Goal: Information Seeking & Learning: Learn about a topic

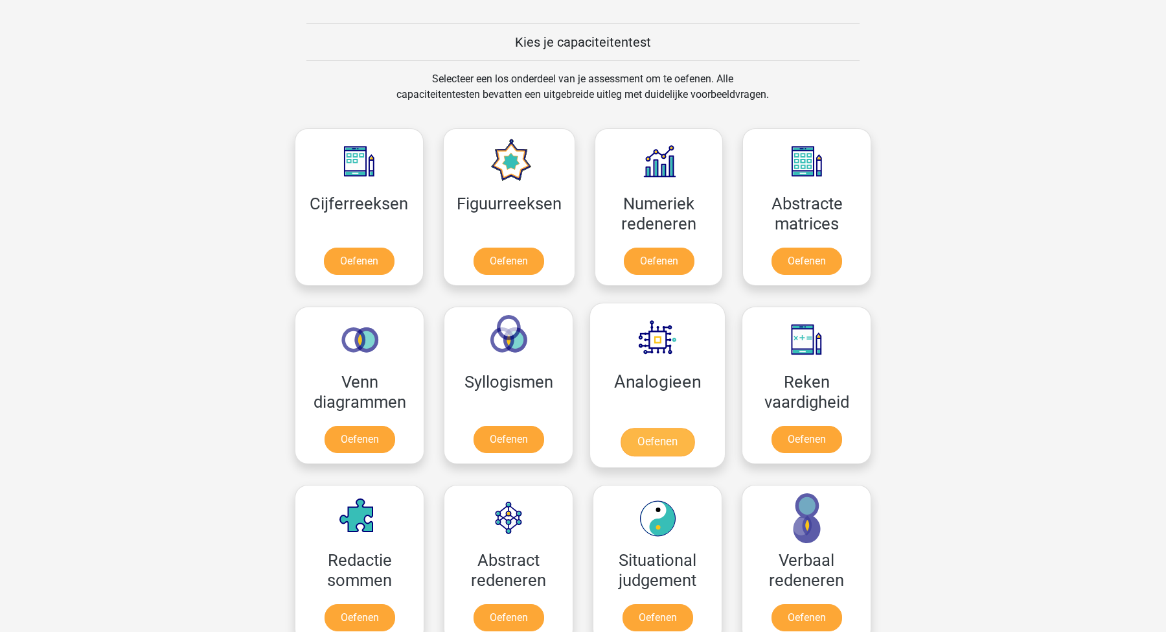
scroll to position [487, 0]
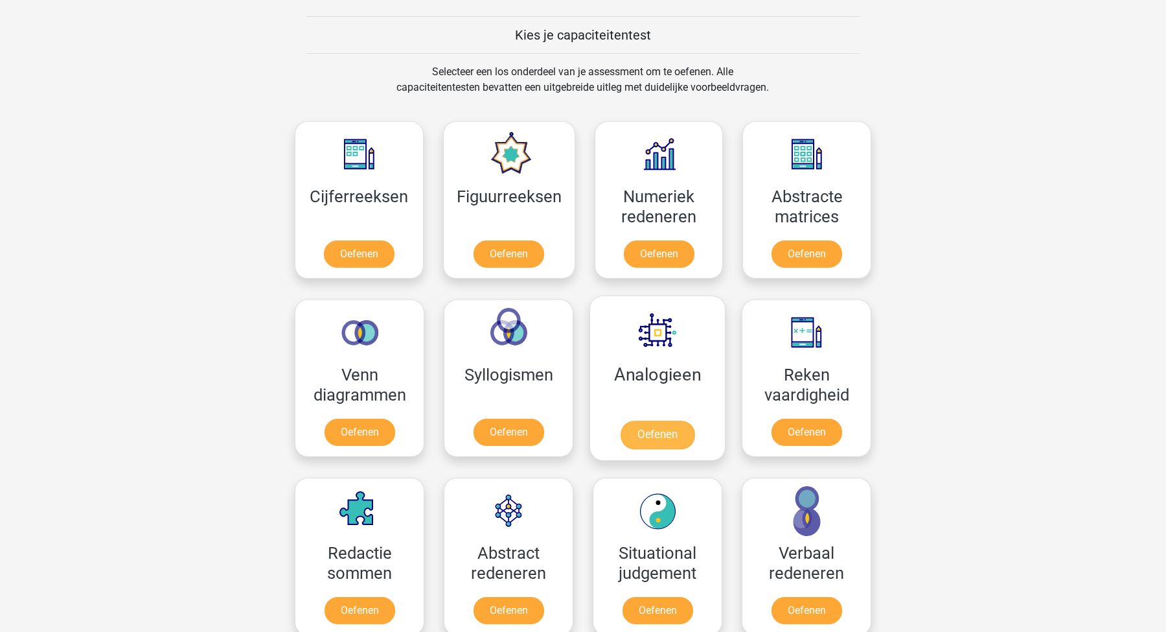
click at [653, 434] on link "Oefenen" at bounding box center [658, 435] width 74 height 29
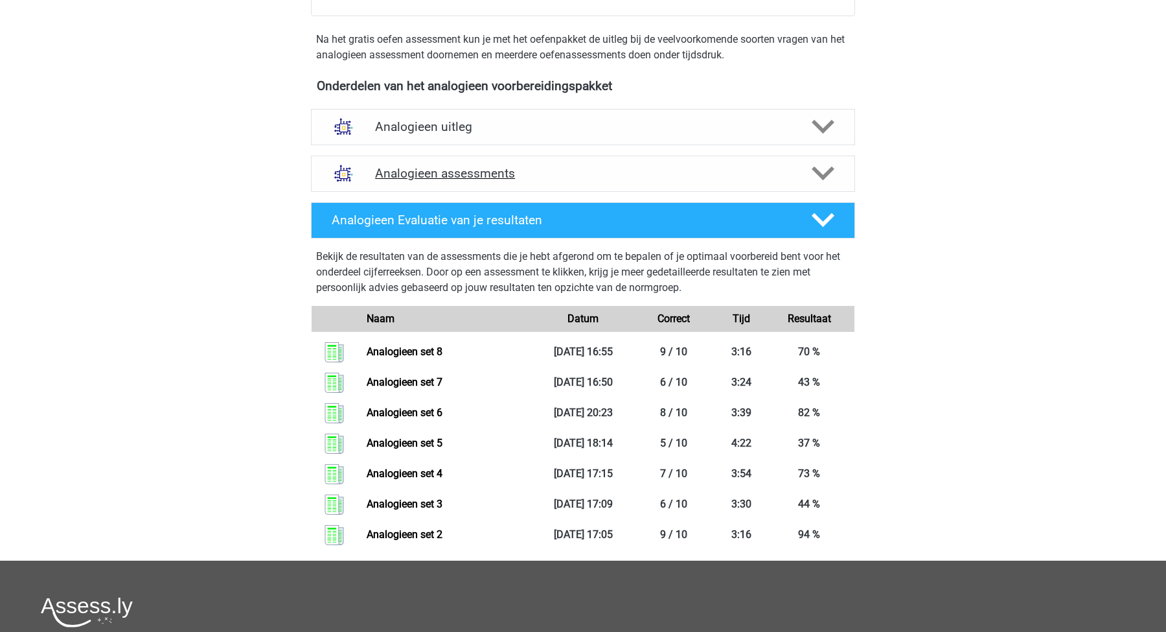
scroll to position [393, 0]
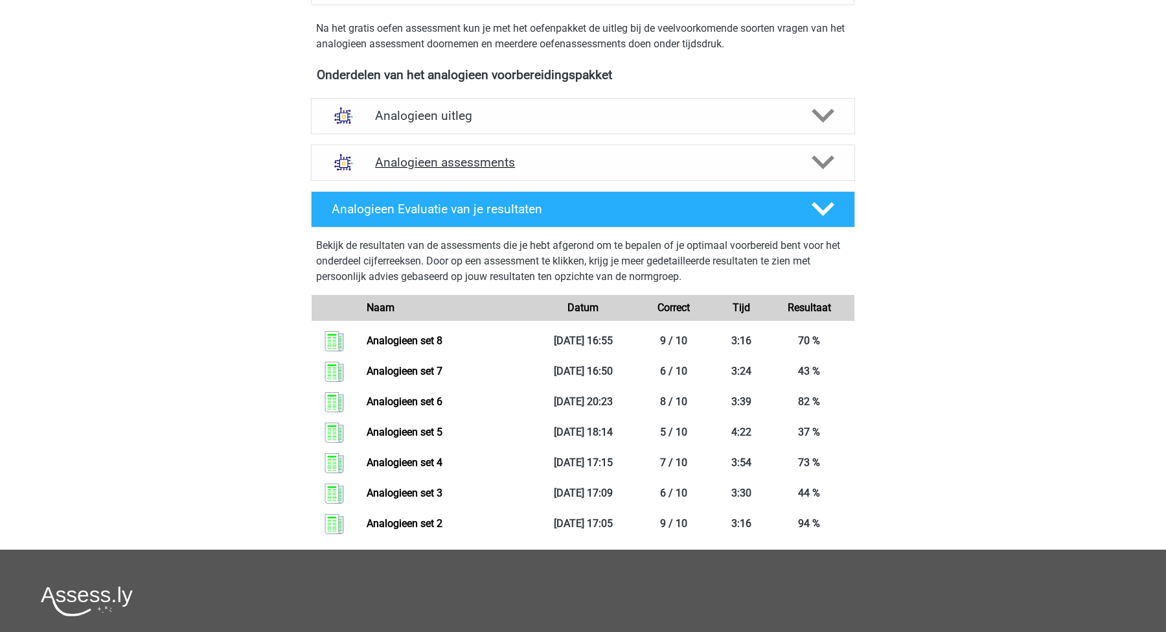
click at [786, 159] on h4 "Analogieen assessments" at bounding box center [583, 162] width 416 height 15
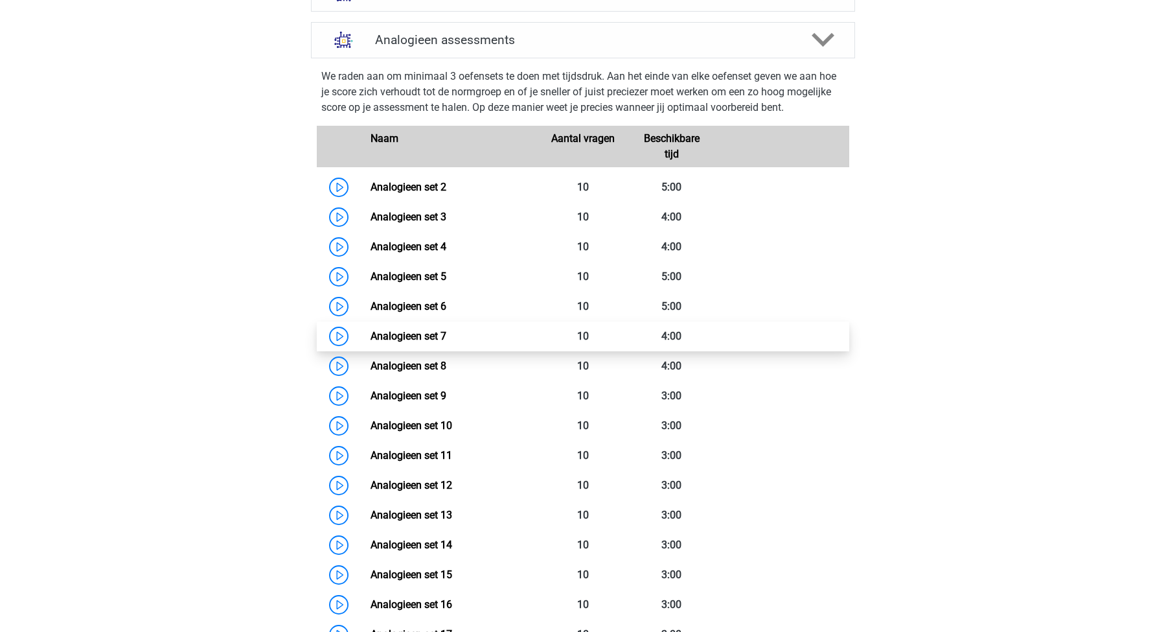
scroll to position [514, 0]
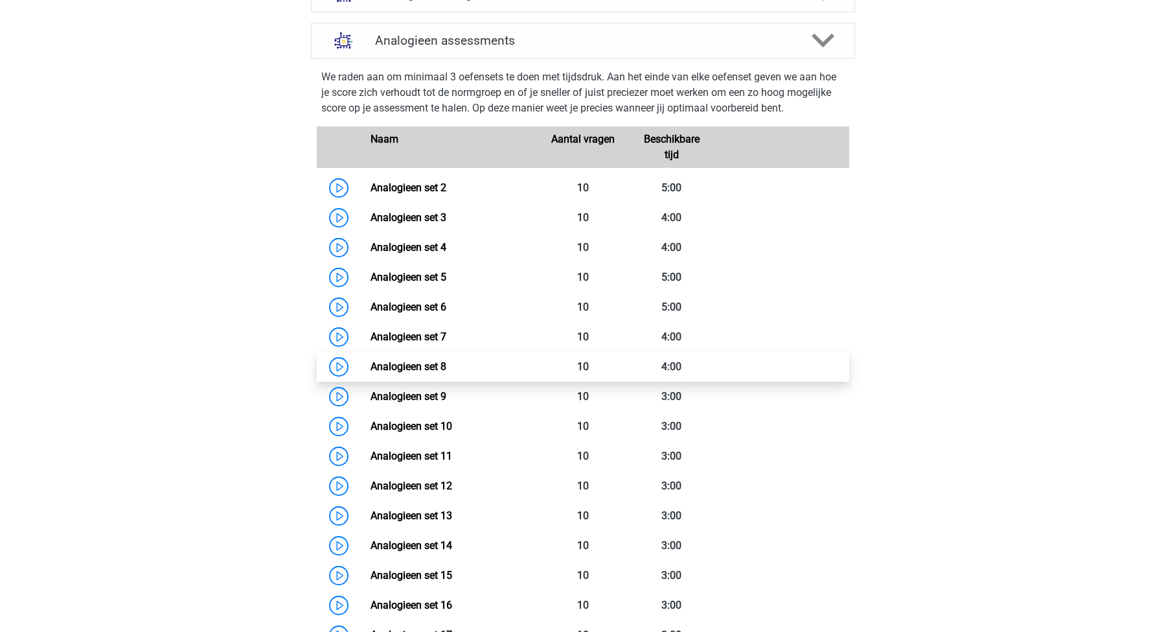
click at [431, 363] on link "Analogieen set 8" at bounding box center [409, 366] width 76 height 12
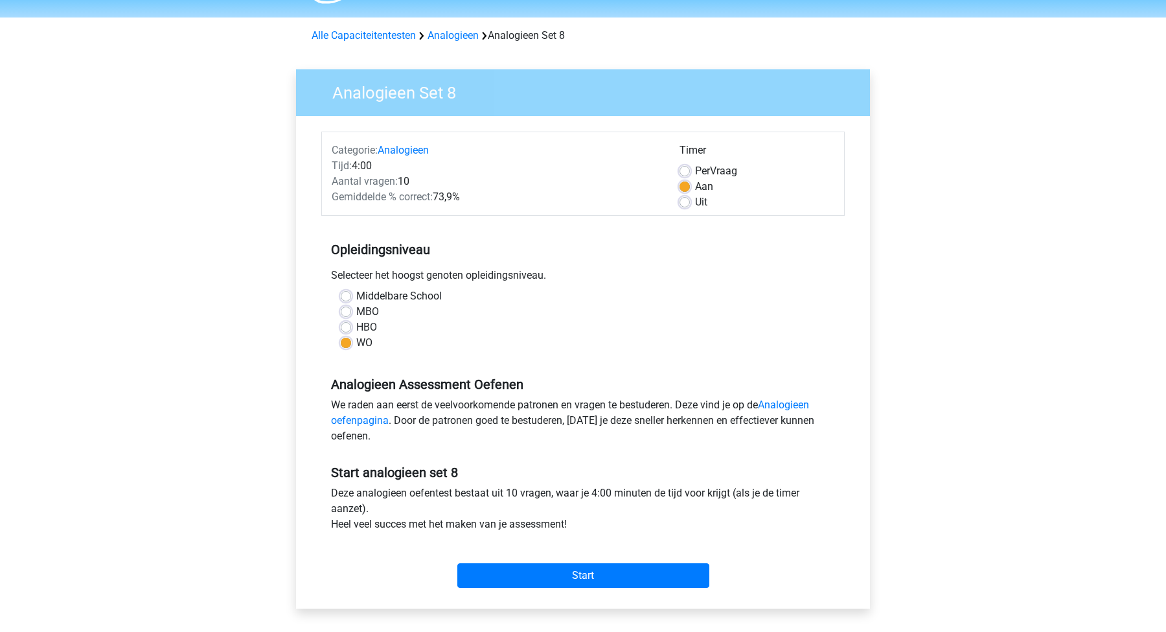
scroll to position [55, 0]
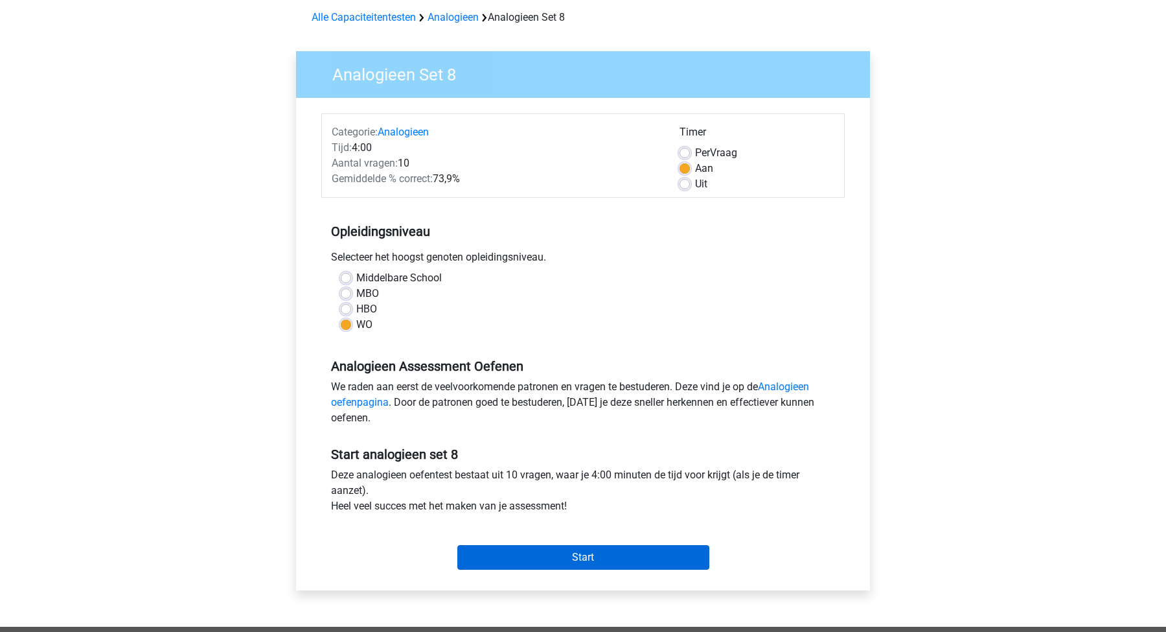
click at [577, 568] on input "Start" at bounding box center [583, 557] width 252 height 25
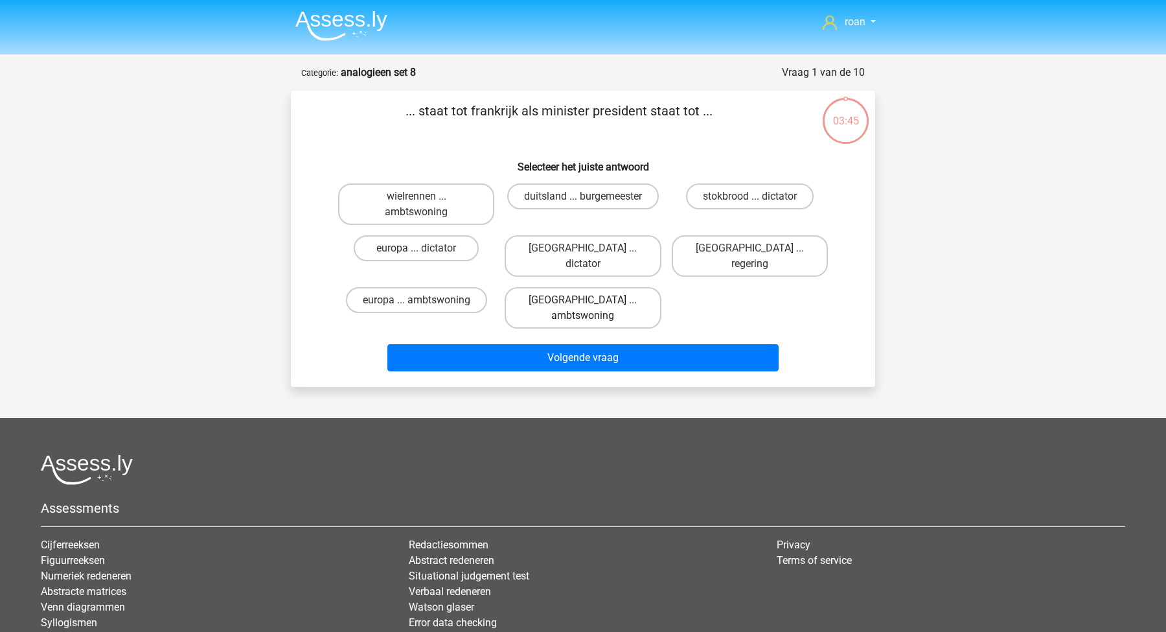
click at [583, 295] on label "parijs ... ambtswoning" at bounding box center [583, 307] width 156 height 41
click at [583, 300] on input "parijs ... ambtswoning" at bounding box center [587, 304] width 8 height 8
radio input "true"
click at [719, 253] on label "parijs ... regering" at bounding box center [750, 255] width 156 height 41
click at [750, 253] on input "parijs ... regering" at bounding box center [754, 252] width 8 height 8
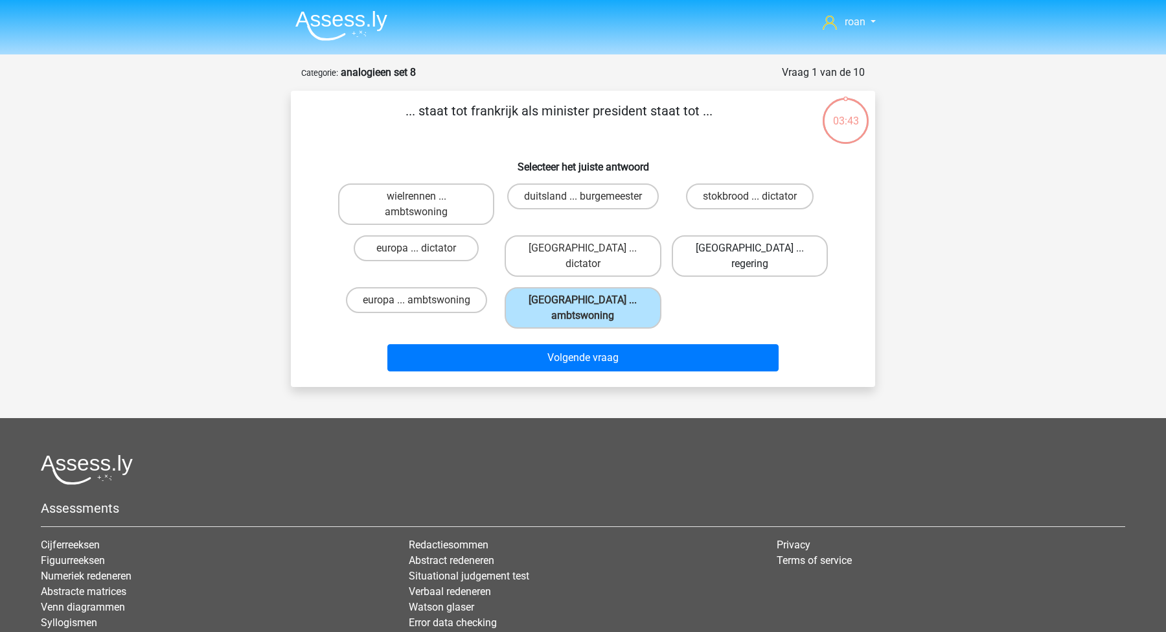
radio input "true"
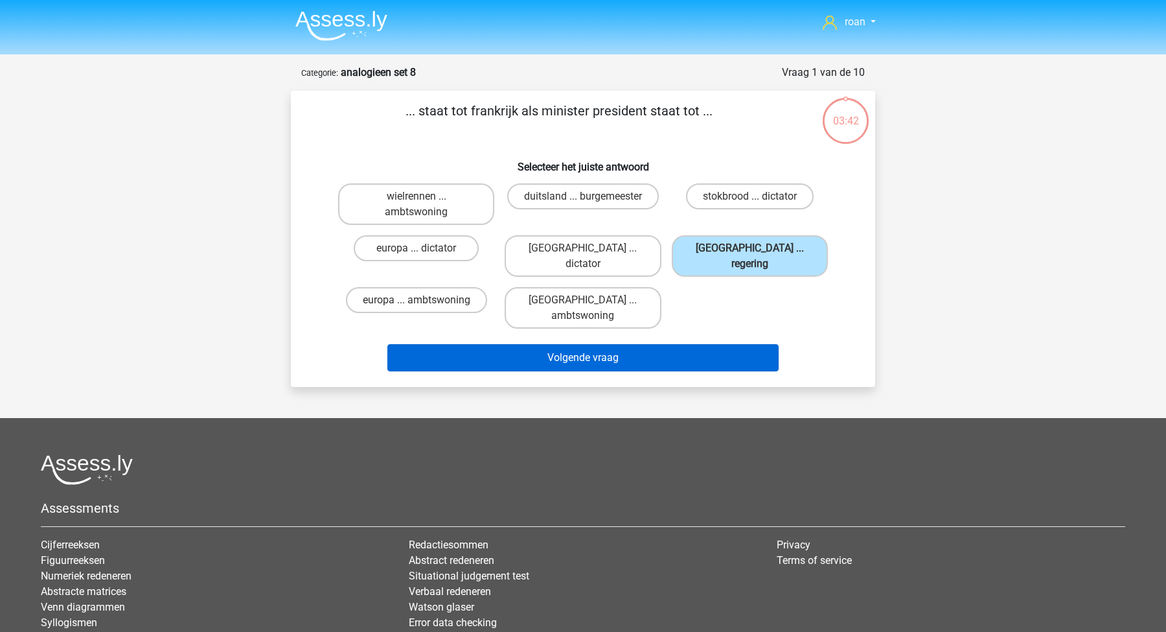
click at [682, 344] on button "Volgende vraag" at bounding box center [583, 357] width 392 height 27
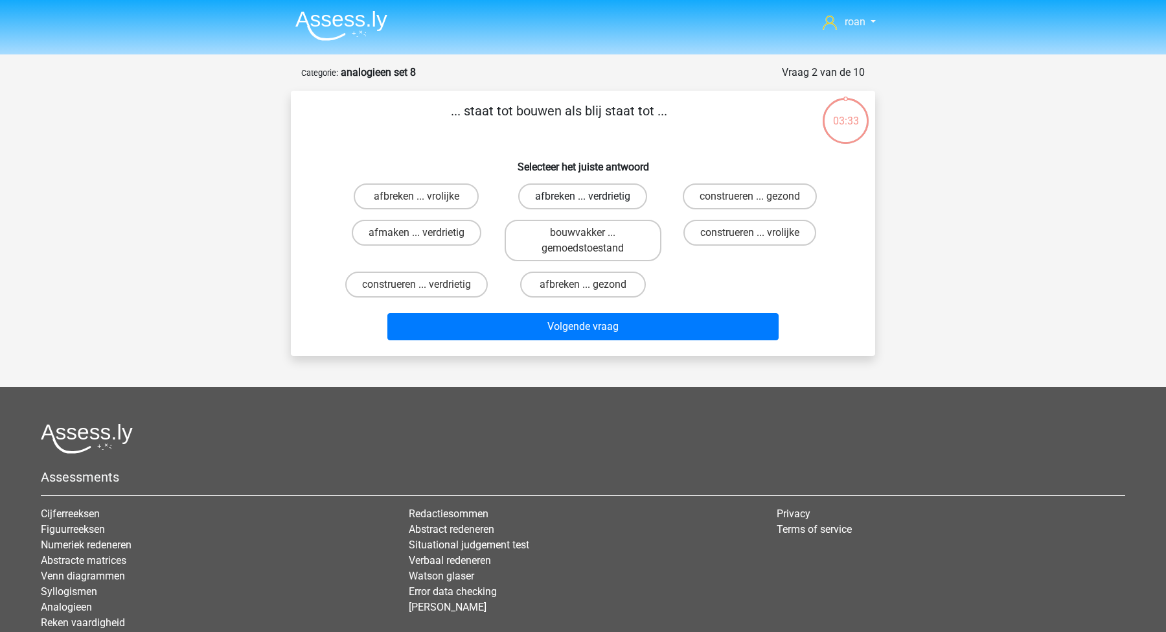
click at [605, 194] on label "afbreken ... verdrietig" at bounding box center [582, 196] width 129 height 26
click at [592, 196] on input "afbreken ... verdrietig" at bounding box center [587, 200] width 8 height 8
radio input "true"
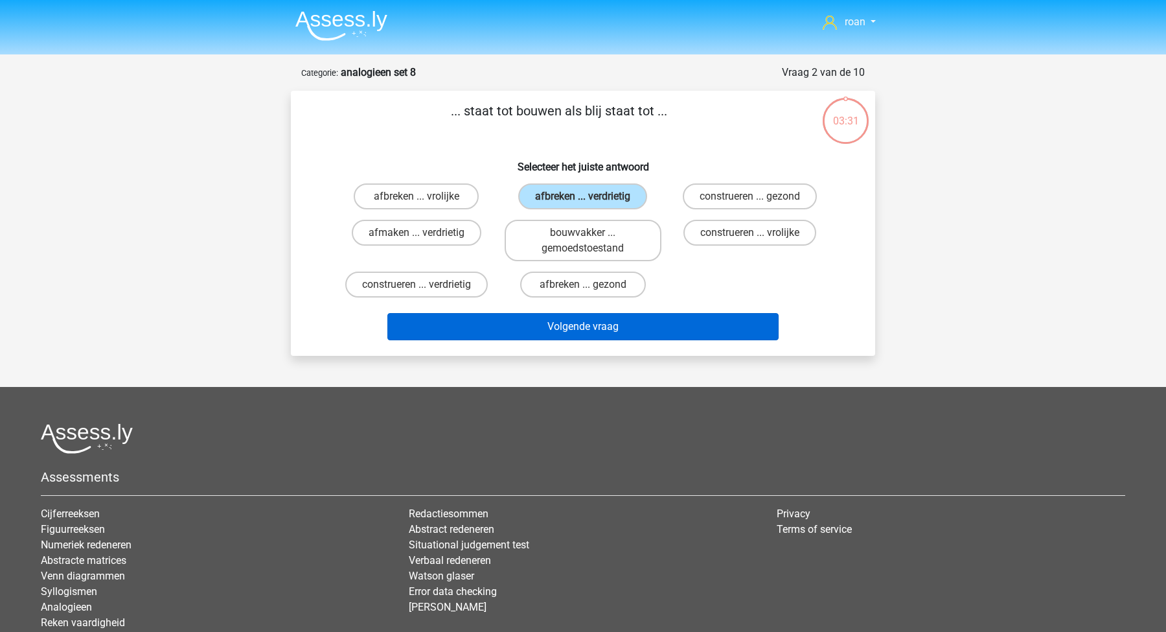
click at [615, 332] on button "Volgende vraag" at bounding box center [583, 326] width 392 height 27
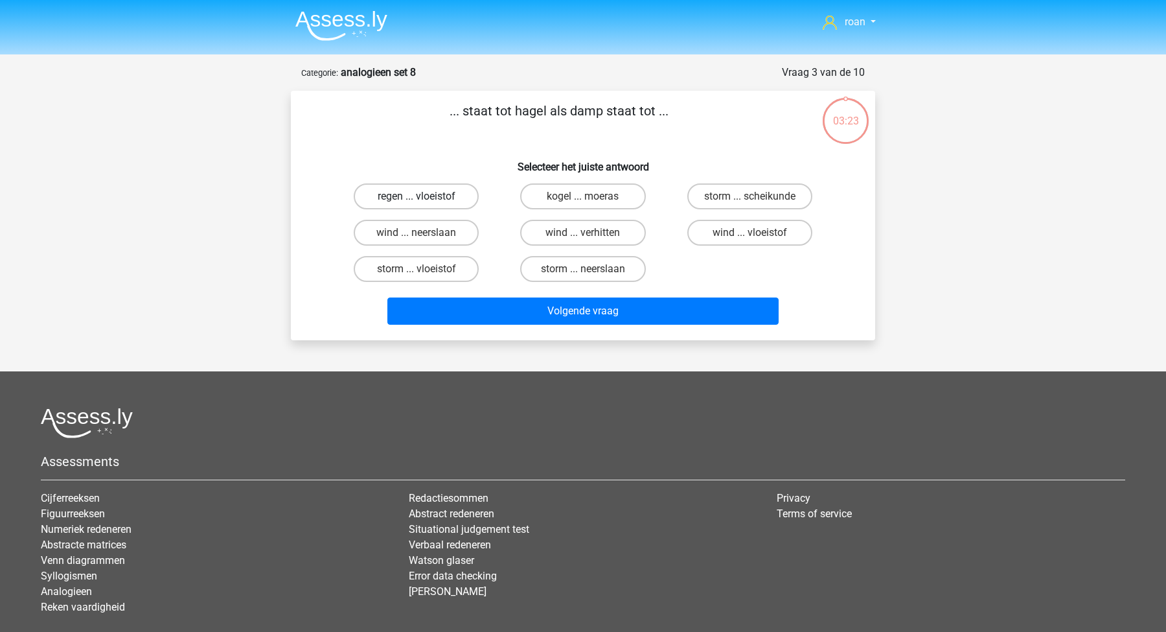
click at [431, 200] on label "regen ... vloeistof" at bounding box center [416, 196] width 125 height 26
click at [425, 200] on input "regen ... vloeistof" at bounding box center [421, 200] width 8 height 8
radio input "true"
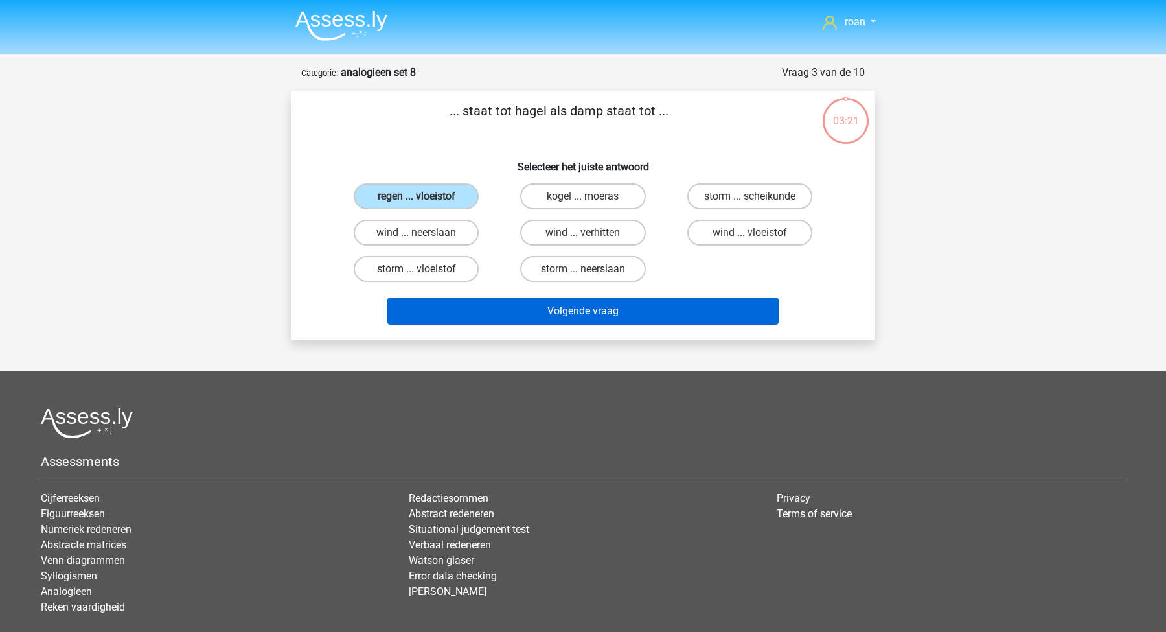
click at [533, 319] on button "Volgende vraag" at bounding box center [583, 310] width 392 height 27
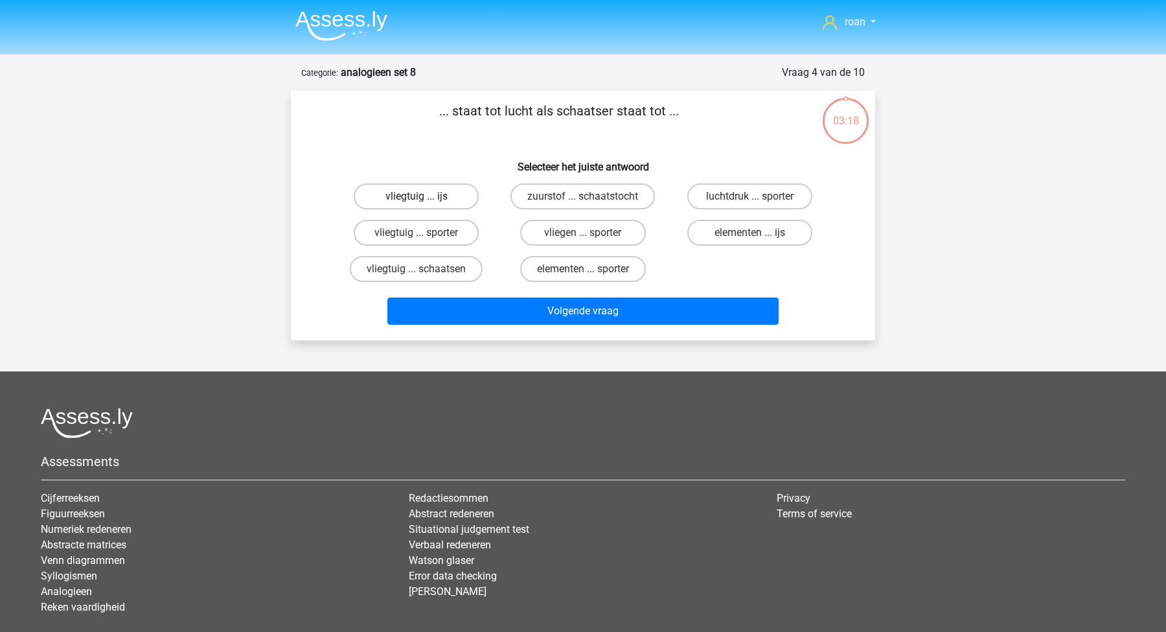
click at [408, 195] on label "vliegtuig ... ijs" at bounding box center [416, 196] width 125 height 26
click at [417, 196] on input "vliegtuig ... ijs" at bounding box center [421, 200] width 8 height 8
radio input "true"
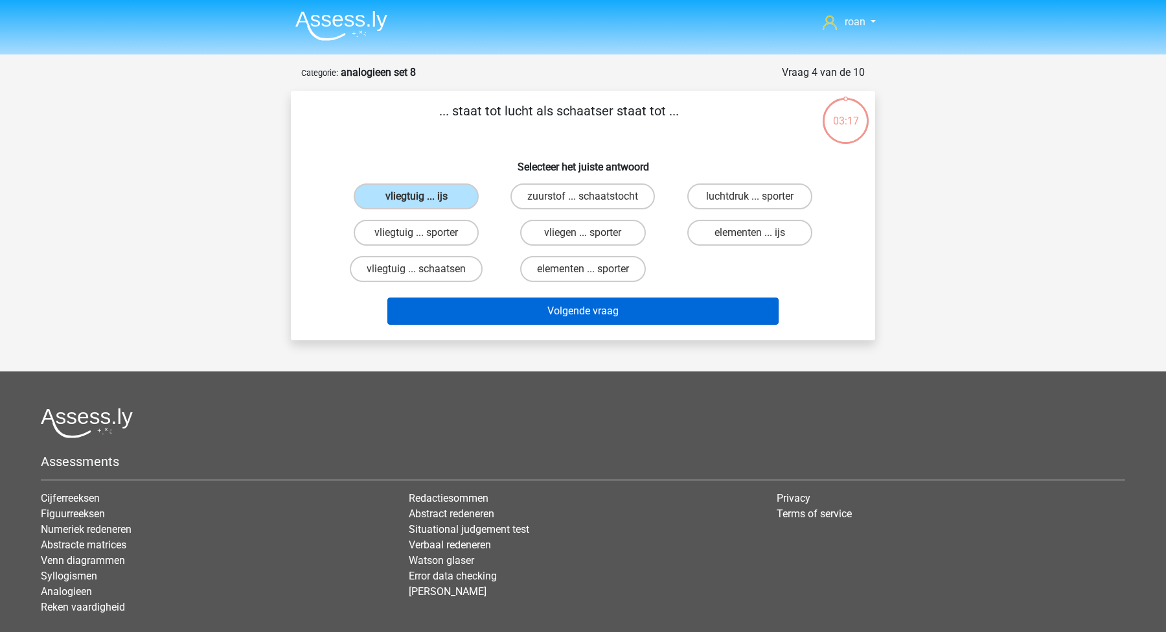
click at [533, 309] on button "Volgende vraag" at bounding box center [583, 310] width 392 height 27
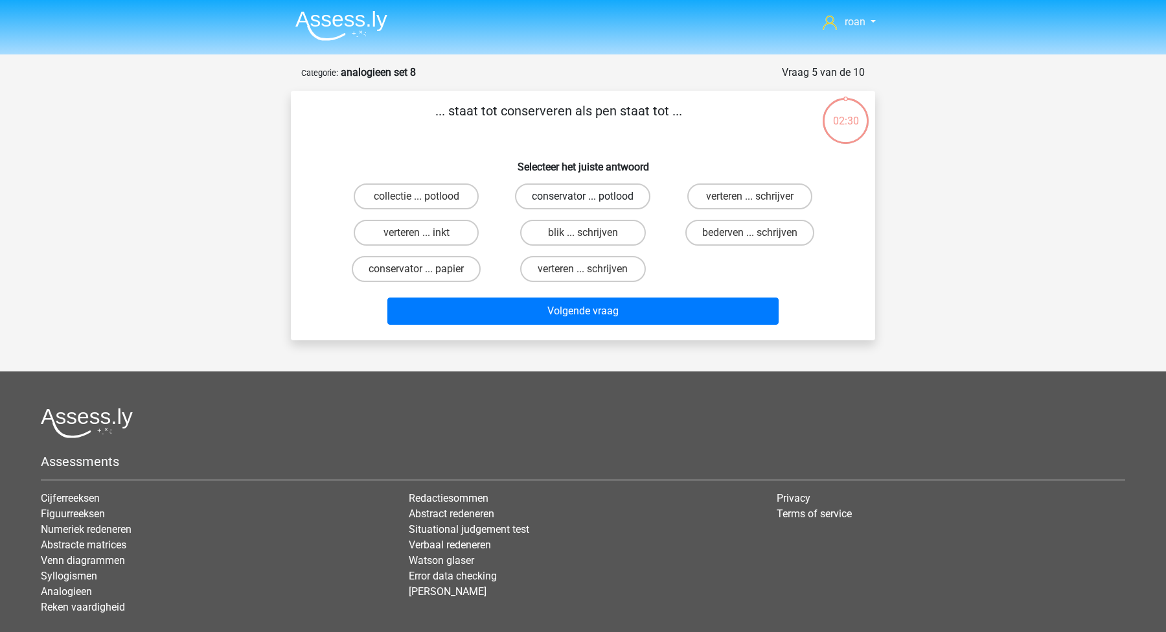
click at [612, 186] on label "conservator ... potlood" at bounding box center [582, 196] width 135 height 26
click at [592, 196] on input "conservator ... potlood" at bounding box center [587, 200] width 8 height 8
radio input "true"
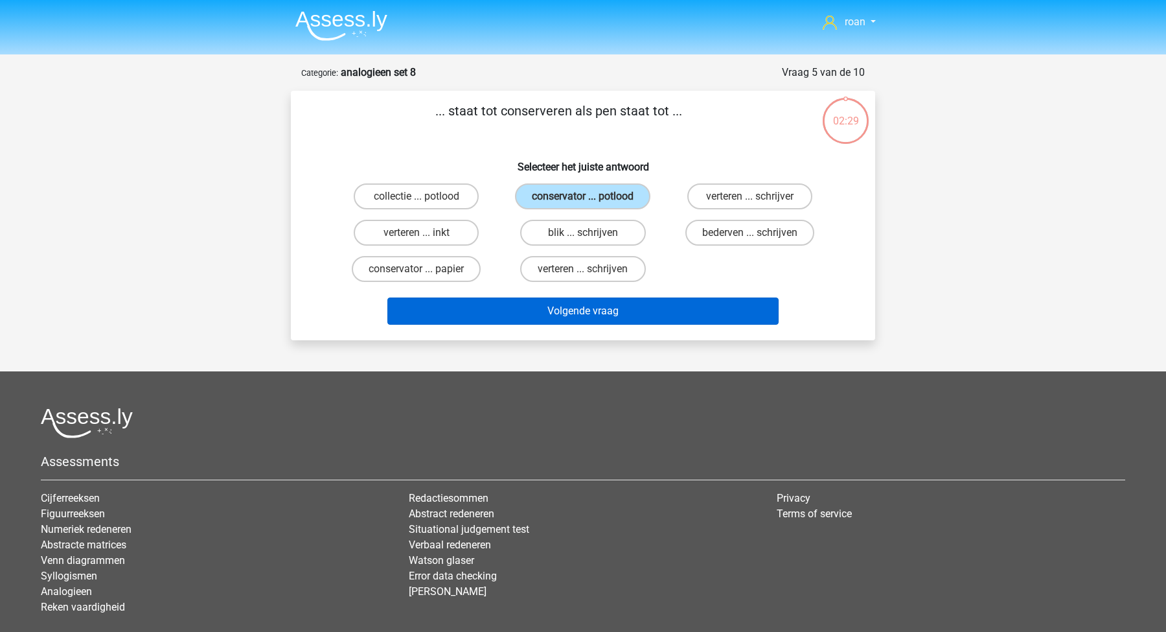
click at [649, 303] on button "Volgende vraag" at bounding box center [583, 310] width 392 height 27
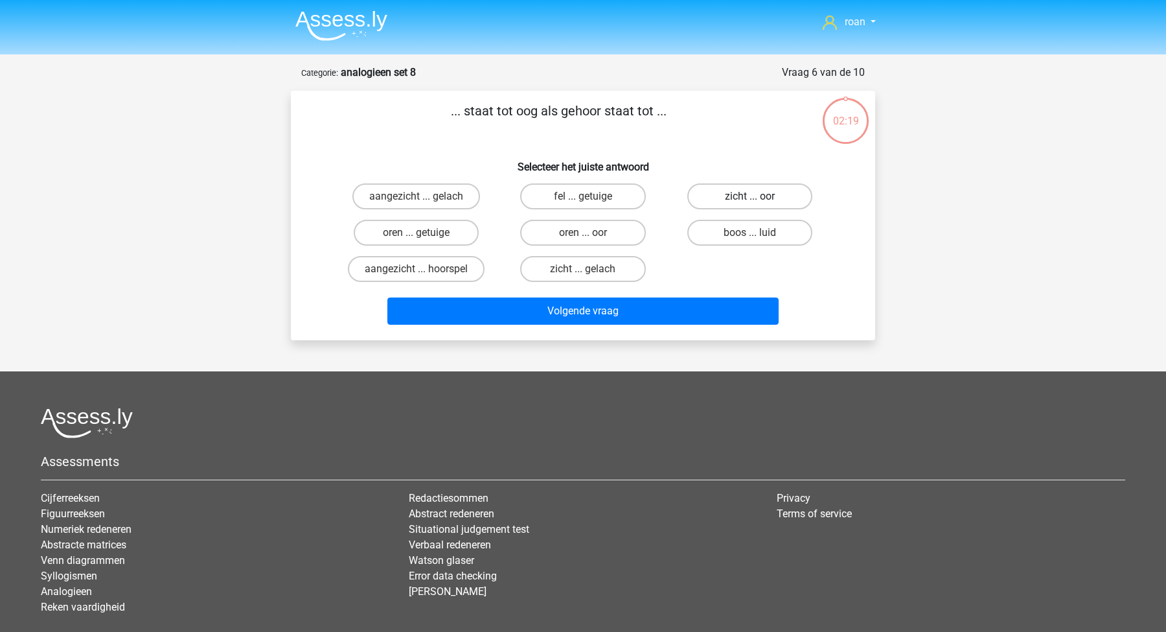
click at [748, 207] on label "zicht ... oor" at bounding box center [749, 196] width 125 height 26
click at [750, 205] on input "zicht ... oor" at bounding box center [754, 200] width 8 height 8
radio input "true"
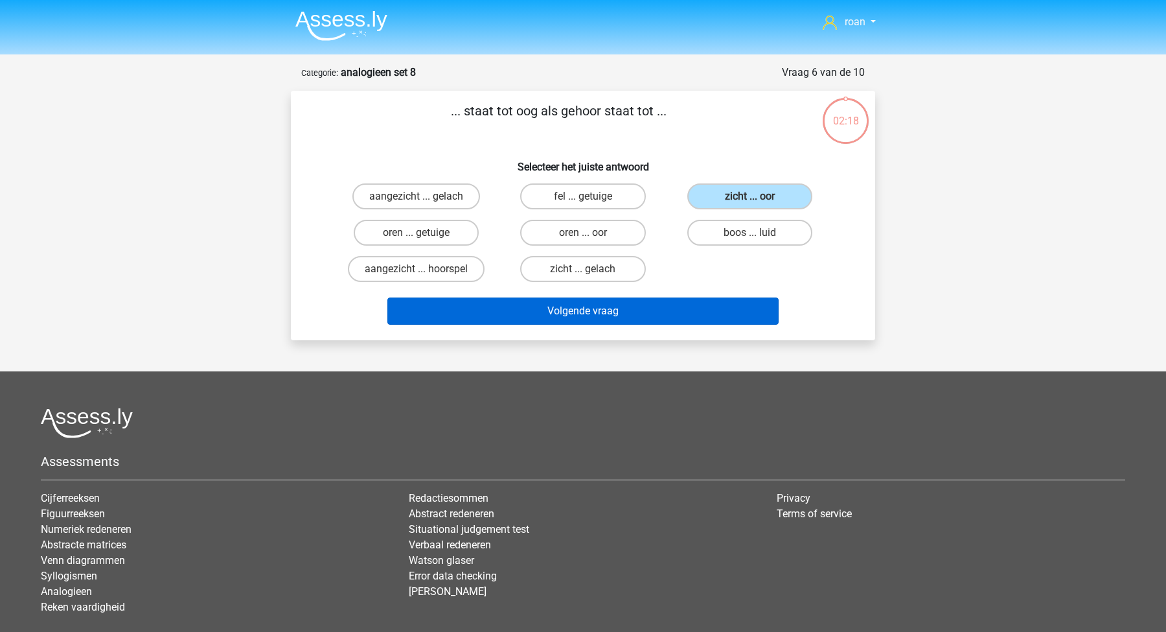
click at [724, 305] on button "Volgende vraag" at bounding box center [583, 310] width 392 height 27
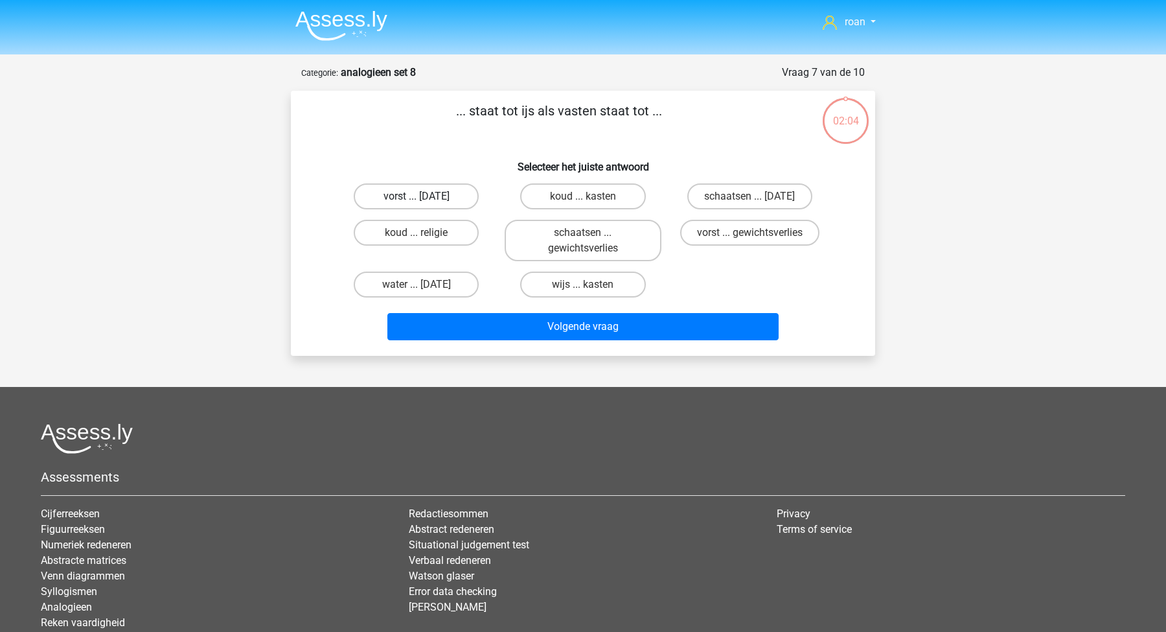
click at [428, 203] on label "vorst ... suikerfeest" at bounding box center [416, 196] width 125 height 26
click at [425, 203] on input "vorst ... suikerfeest" at bounding box center [421, 200] width 8 height 8
radio input "true"
click at [732, 229] on label "vorst ... gewichtsverlies" at bounding box center [749, 233] width 139 height 26
click at [750, 233] on input "vorst ... gewichtsverlies" at bounding box center [754, 237] width 8 height 8
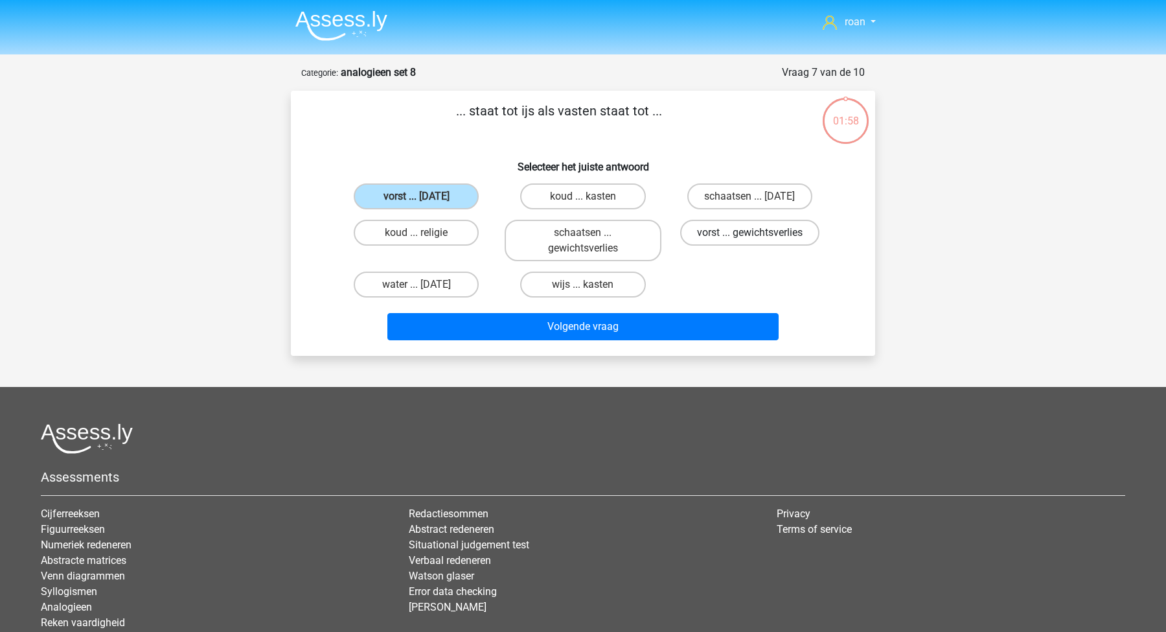
radio input "true"
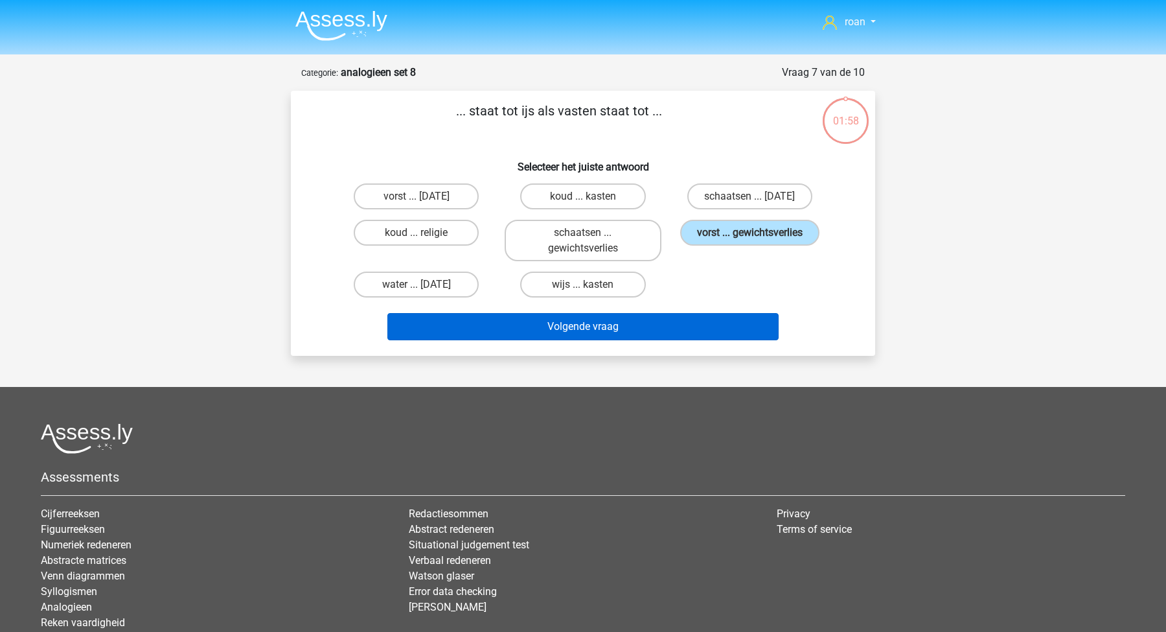
click at [689, 319] on button "Volgende vraag" at bounding box center [583, 326] width 392 height 27
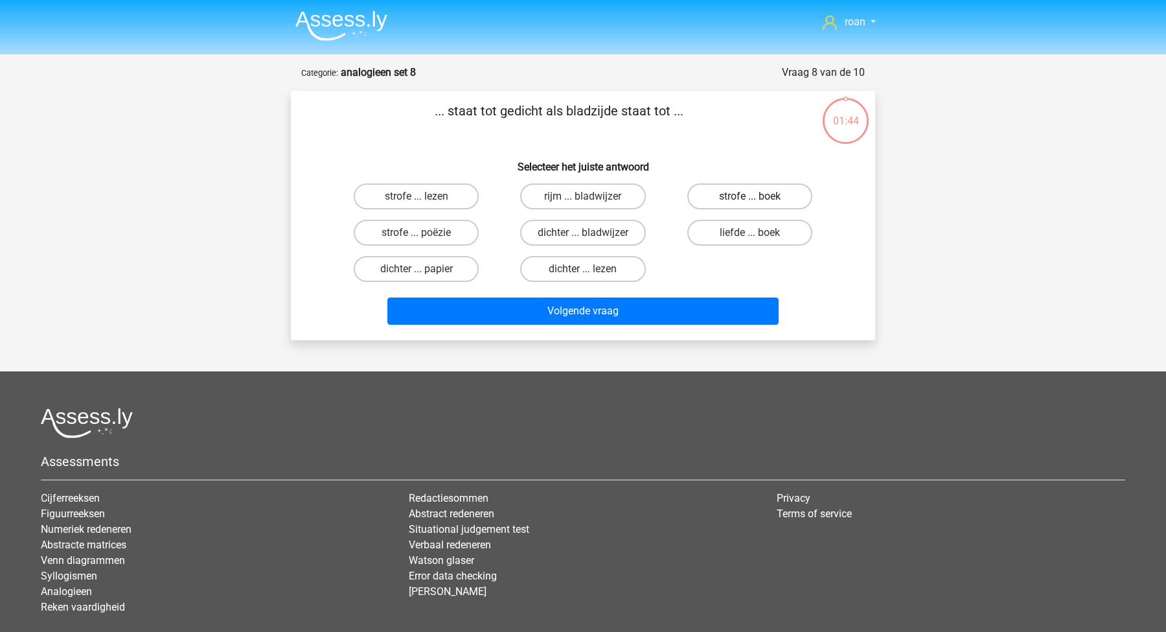
click at [739, 194] on label "strofe ... boek" at bounding box center [749, 196] width 125 height 26
click at [750, 196] on input "strofe ... boek" at bounding box center [754, 200] width 8 height 8
radio input "true"
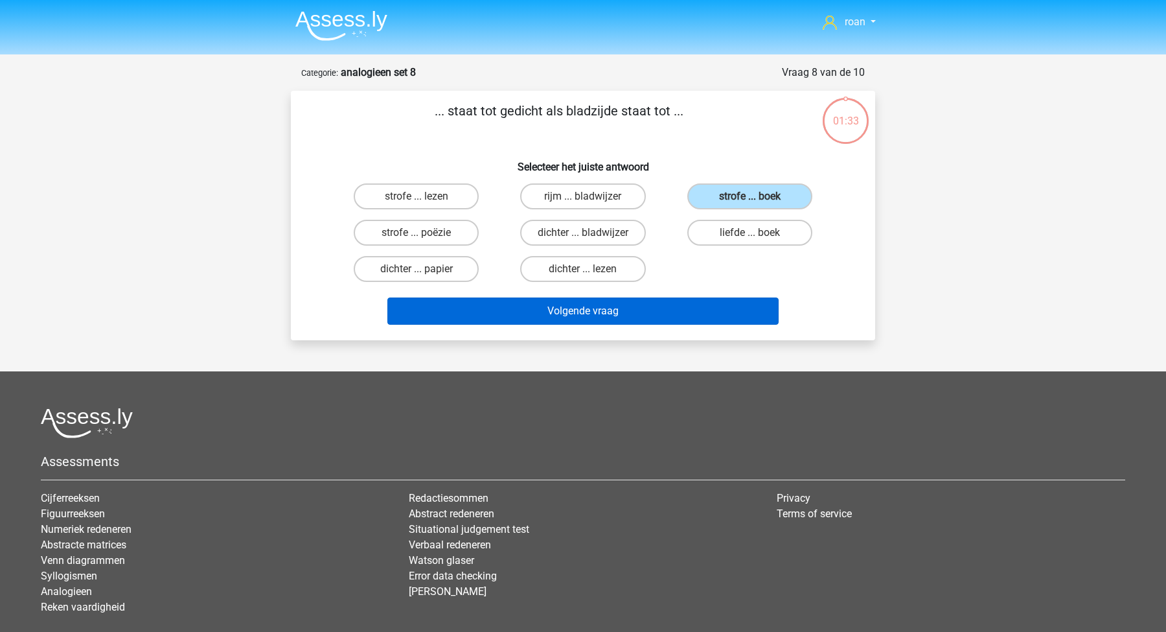
click at [677, 303] on button "Volgende vraag" at bounding box center [583, 310] width 392 height 27
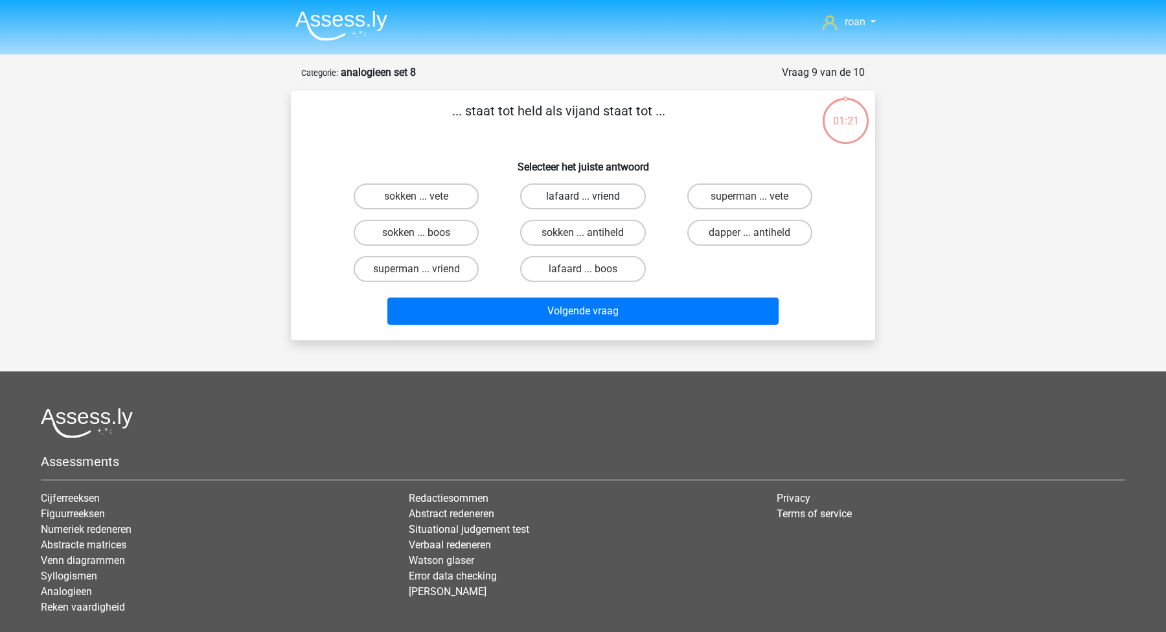
click at [610, 202] on label "lafaard ... vriend" at bounding box center [582, 196] width 125 height 26
click at [592, 202] on input "lafaard ... vriend" at bounding box center [587, 200] width 8 height 8
radio input "true"
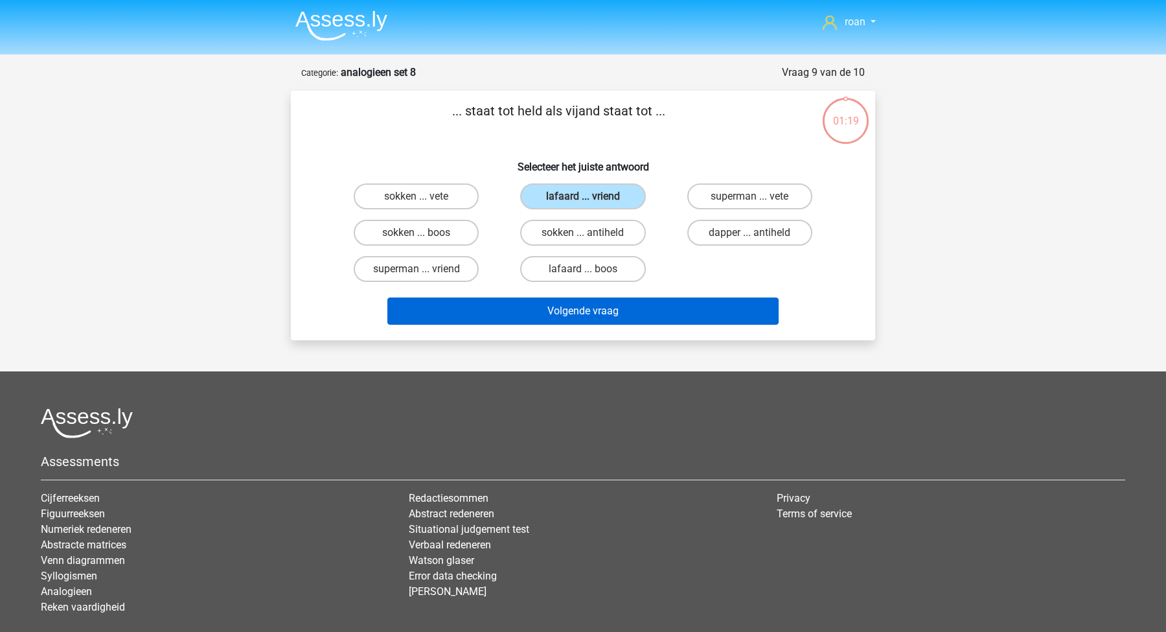
click at [641, 304] on button "Volgende vraag" at bounding box center [583, 310] width 392 height 27
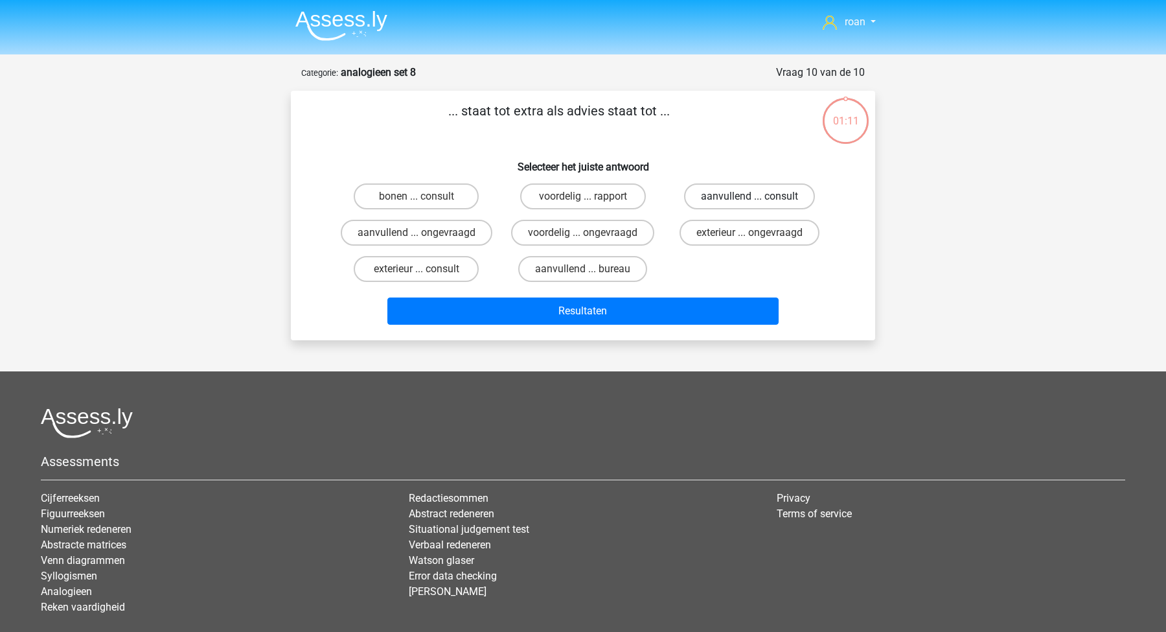
click at [747, 198] on label "aanvullend ... consult" at bounding box center [749, 196] width 131 height 26
click at [750, 198] on input "aanvullend ... consult" at bounding box center [754, 200] width 8 height 8
radio input "true"
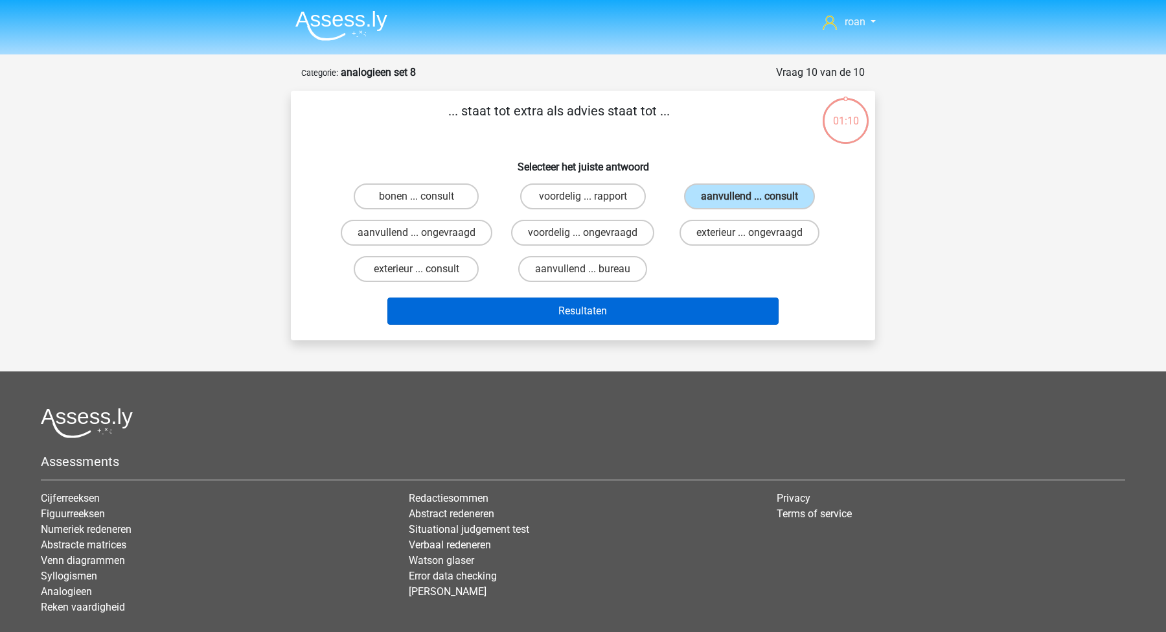
click at [695, 310] on button "Resultaten" at bounding box center [583, 310] width 392 height 27
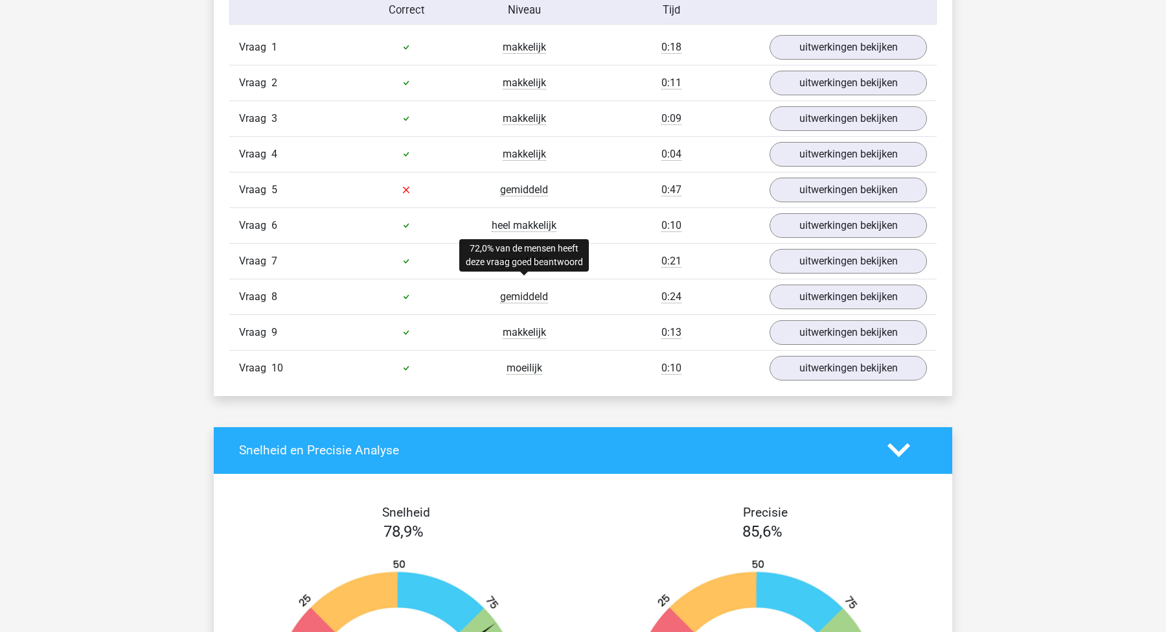
scroll to position [844, 0]
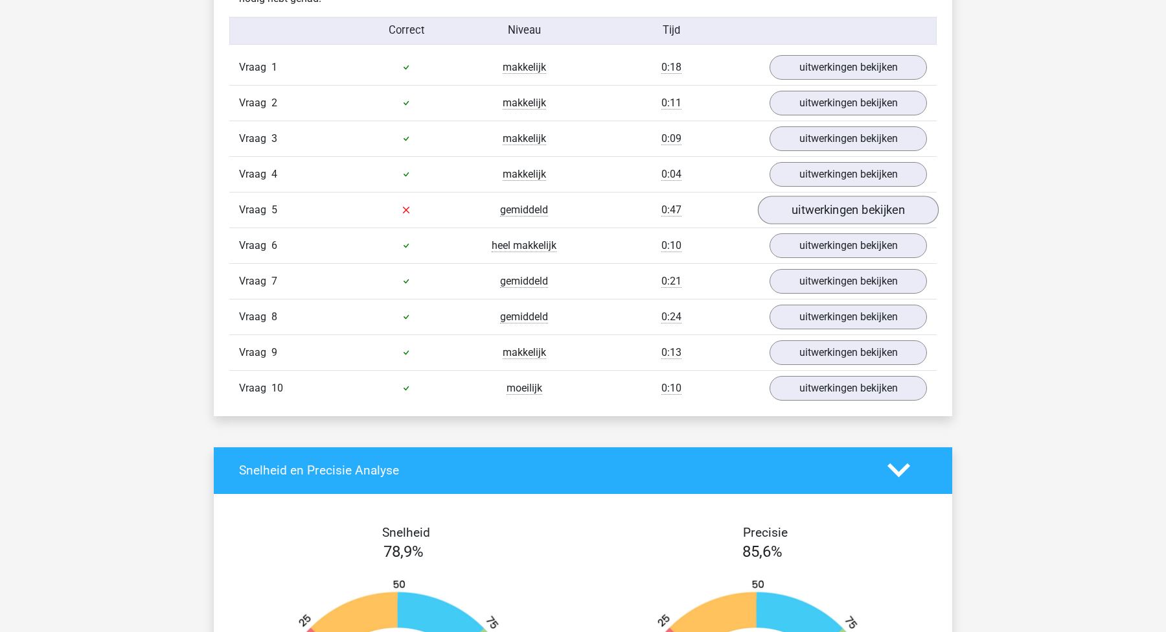
click at [816, 210] on link "uitwerkingen bekijken" at bounding box center [848, 210] width 181 height 29
